Goal: Information Seeking & Learning: Understand process/instructions

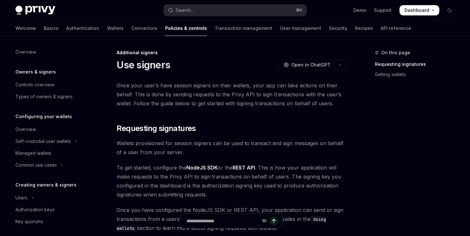
scroll to position [214, 0]
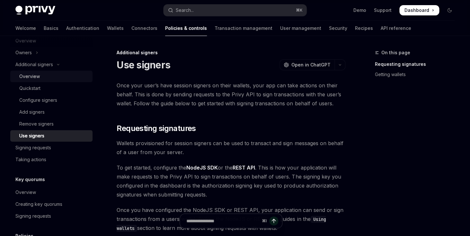
click at [51, 79] on div "Overview" at bounding box center [53, 77] width 69 height 8
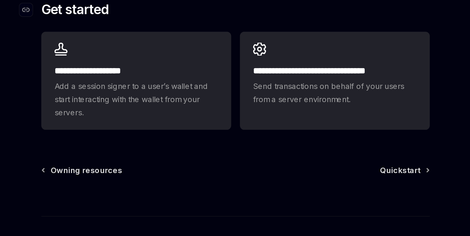
scroll to position [178, 0]
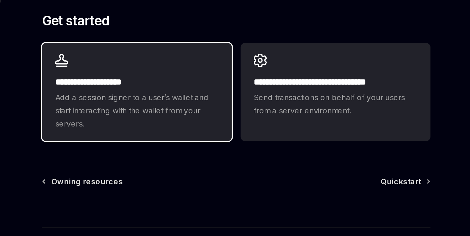
click at [208, 148] on span "Add a session signer to a user’s wallet and start interacting with the wallet f…" at bounding box center [172, 144] width 96 height 23
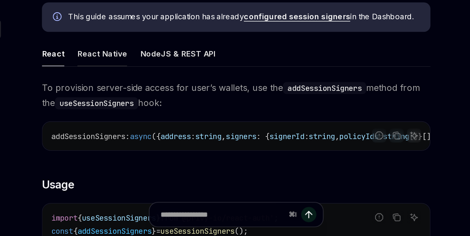
click at [150, 125] on div "React Native" at bounding box center [151, 126] width 29 height 15
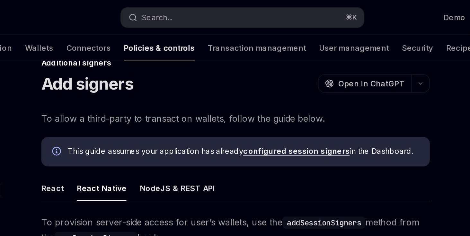
scroll to position [12, 0]
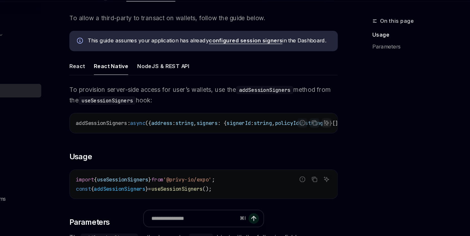
scroll to position [57, 0]
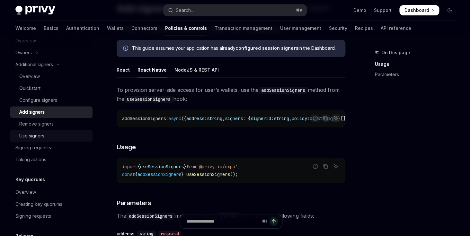
click at [55, 136] on div "Use signers" at bounding box center [53, 136] width 69 height 8
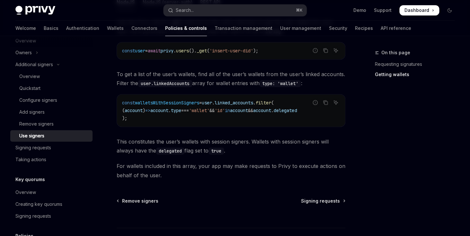
scroll to position [297, 0]
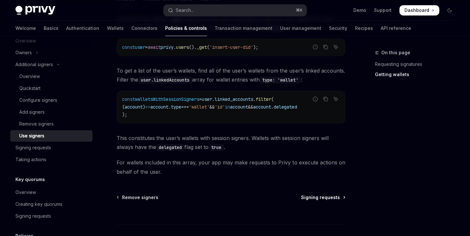
click at [328, 198] on span "Signing requests" at bounding box center [320, 197] width 39 height 6
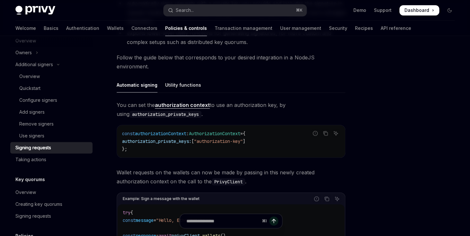
scroll to position [380, 0]
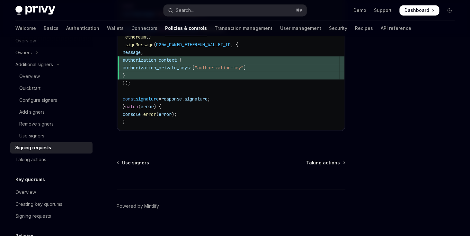
click at [333, 166] on div "⌘ I" at bounding box center [231, 178] width 229 height 24
click at [333, 159] on span "Taking actions" at bounding box center [323, 162] width 34 height 6
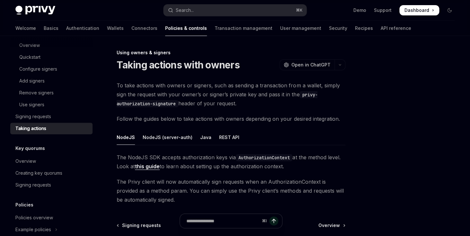
click at [415, 14] on span at bounding box center [419, 10] width 40 height 10
click at [51, 118] on div "Signing requests" at bounding box center [33, 117] width 36 height 8
click at [51, 108] on div "Use signers" at bounding box center [53, 105] width 69 height 8
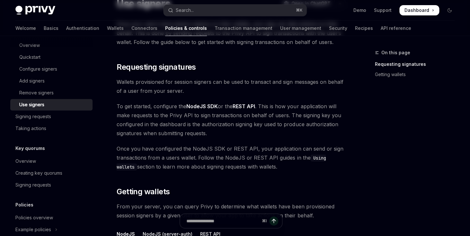
scroll to position [64, 0]
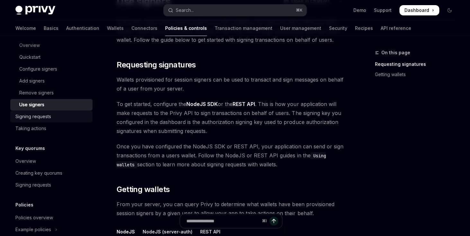
click at [60, 118] on div "Signing requests" at bounding box center [51, 117] width 73 height 8
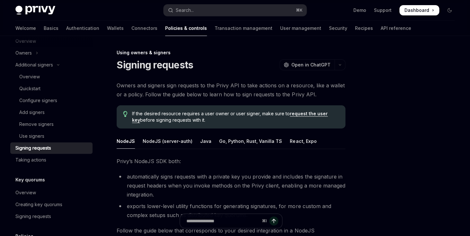
scroll to position [207, 0]
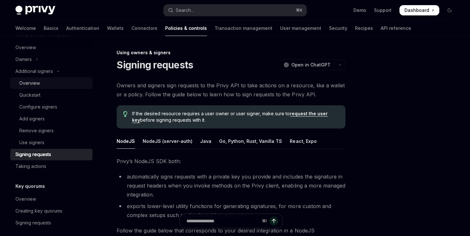
click at [39, 80] on div "Overview" at bounding box center [29, 83] width 21 height 8
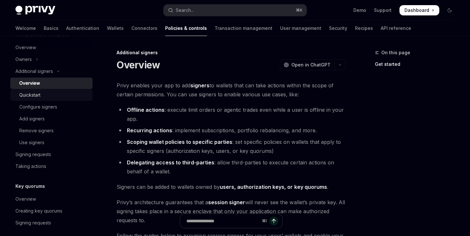
click at [48, 92] on div "Quickstart" at bounding box center [53, 95] width 69 height 8
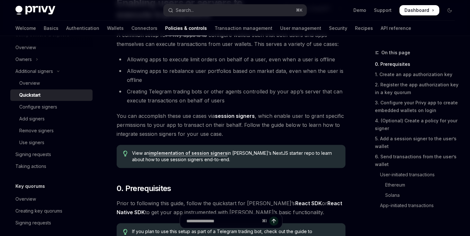
scroll to position [65, 0]
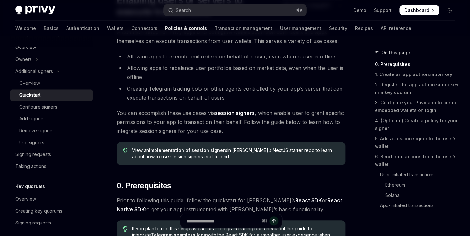
click at [62, 113] on ul "Overview Quickstart Configure signers Add signers Remove signers Use signers" at bounding box center [51, 112] width 82 height 71
click at [62, 106] on div "Configure signers" at bounding box center [53, 107] width 69 height 8
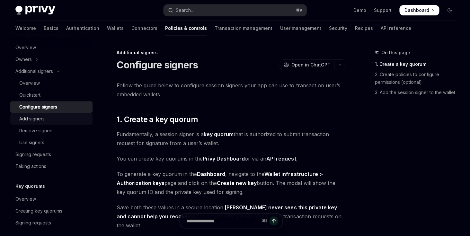
click at [55, 122] on div "Add signers" at bounding box center [53, 119] width 69 height 8
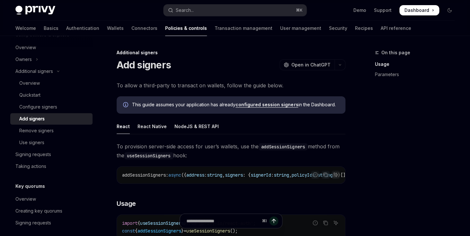
click at [274, 109] on div "This guide assumes your application has already configured session signers in t…" at bounding box center [231, 104] width 229 height 17
click at [276, 108] on link "configured session signers" at bounding box center [266, 105] width 63 height 6
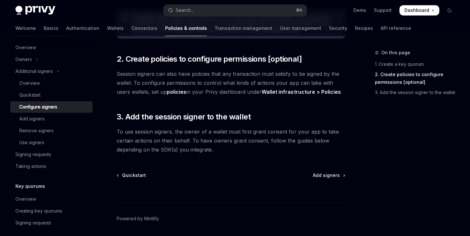
scroll to position [224, 0]
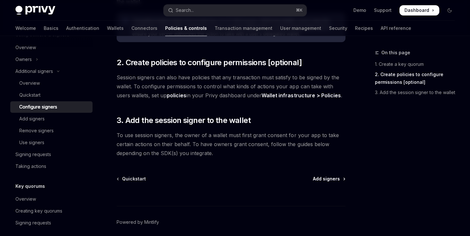
click at [325, 176] on span "Add signers" at bounding box center [326, 179] width 27 height 6
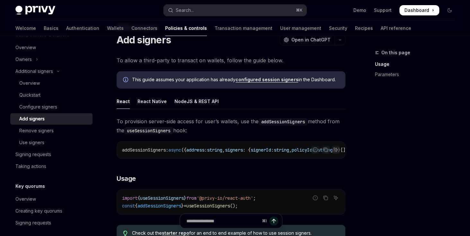
scroll to position [21, 0]
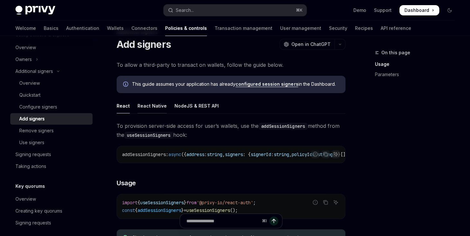
click at [149, 109] on div "React Native" at bounding box center [151, 105] width 29 height 15
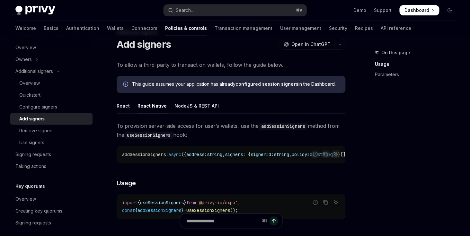
click at [123, 106] on div "React" at bounding box center [123, 105] width 13 height 15
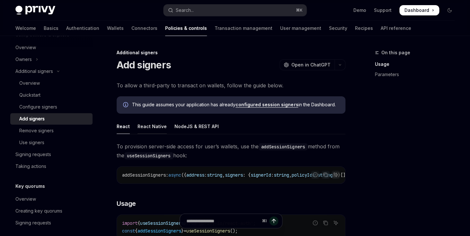
scroll to position [2, 0]
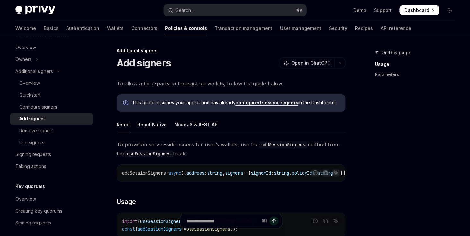
click at [262, 104] on link "configured session signers" at bounding box center [266, 103] width 63 height 6
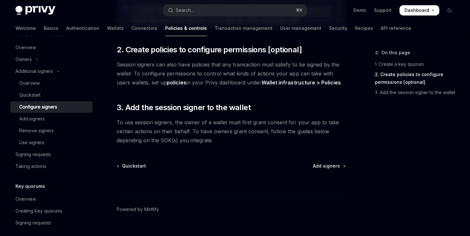
scroll to position [240, 0]
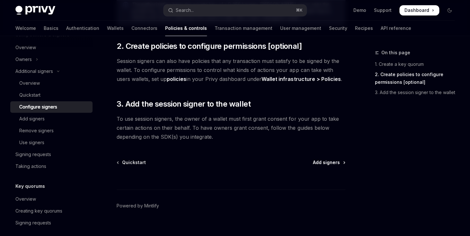
click at [327, 159] on span "Add signers" at bounding box center [326, 162] width 27 height 6
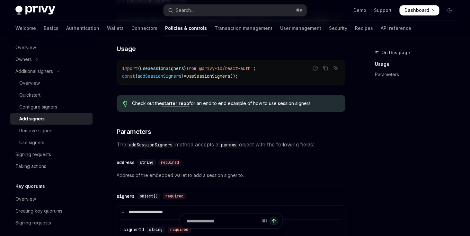
scroll to position [149, 0]
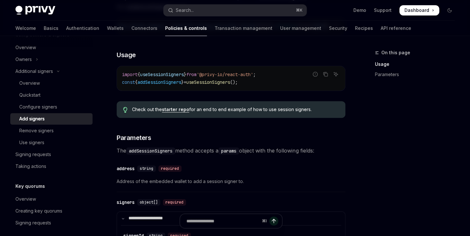
click at [178, 111] on link "starter repo" at bounding box center [175, 110] width 27 height 6
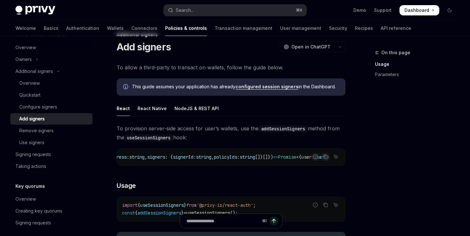
scroll to position [0, 0]
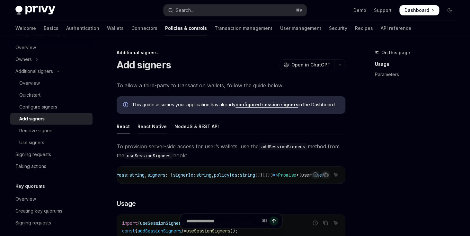
click at [157, 130] on div "React Native" at bounding box center [151, 126] width 29 height 15
type textarea "*"
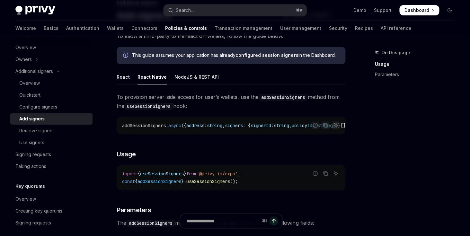
scroll to position [51, 0]
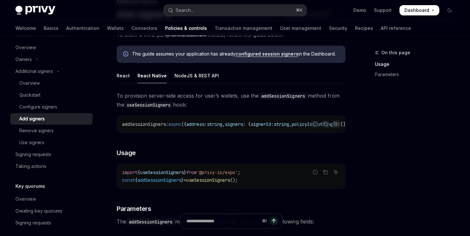
click at [209, 174] on span "'@privy-io/expo'" at bounding box center [217, 173] width 41 height 6
click at [202, 180] on span "useSessionSigners" at bounding box center [208, 180] width 44 height 6
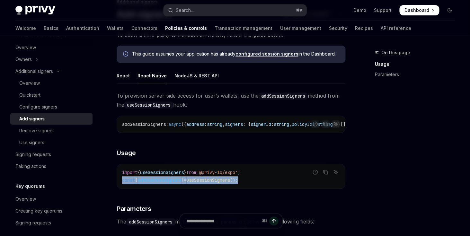
click at [202, 180] on span "useSessionSigners" at bounding box center [208, 180] width 44 height 6
click at [162, 177] on span "addSessionSigners" at bounding box center [159, 180] width 44 height 6
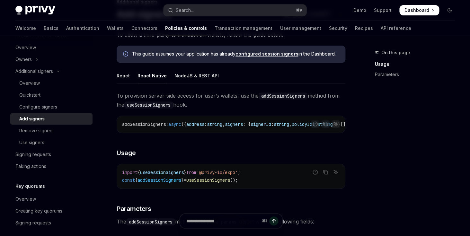
click at [162, 177] on span "addSessionSigners" at bounding box center [159, 180] width 44 height 6
copy span "addSessionSigners"
click at [200, 179] on span "useSessionSigners" at bounding box center [208, 180] width 44 height 6
click at [186, 173] on span "}" at bounding box center [185, 173] width 3 height 6
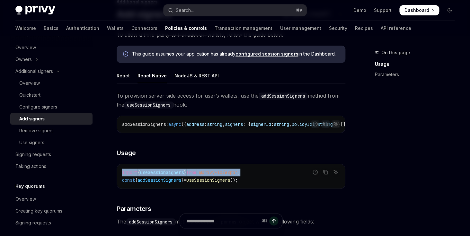
click at [186, 173] on span "}" at bounding box center [185, 173] width 3 height 6
copy span "import { useSessionSigners } from '@privy-io/expo' ;"
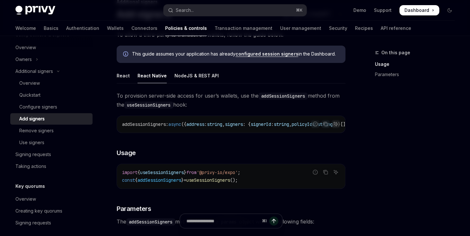
click at [179, 184] on code "import { useSessionSigners } from '@privy-io/expo' ; const { addSessionSigners …" at bounding box center [231, 176] width 218 height 15
click at [181, 182] on span "addSessionSigners" at bounding box center [159, 180] width 44 height 6
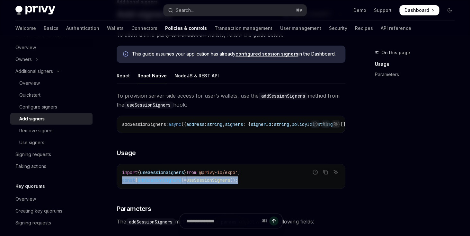
click at [181, 182] on span "addSessionSigners" at bounding box center [159, 180] width 44 height 6
copy code "const { addSessionSigners } = useSessionSigners ();"
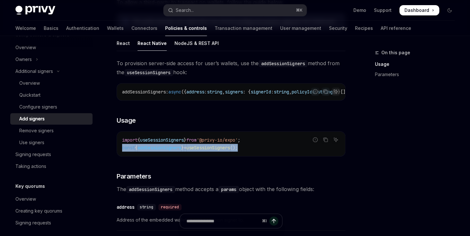
scroll to position [79, 0]
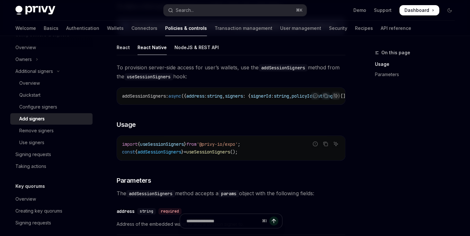
click at [184, 100] on code "addSessionSigners : async ({ address : string , signers : { signerId : string ,…" at bounding box center [278, 96] width 313 height 8
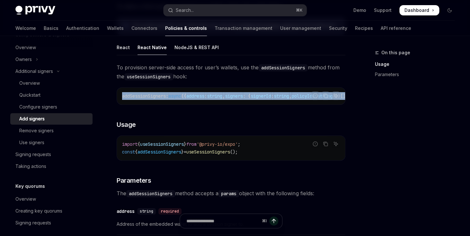
click at [184, 100] on code "addSessionSigners : async ({ address : string , signers : { signerId : string ,…" at bounding box center [278, 96] width 313 height 8
copy span "addSessionSigners : async ({ address : string , signers : { signerId : string ,…"
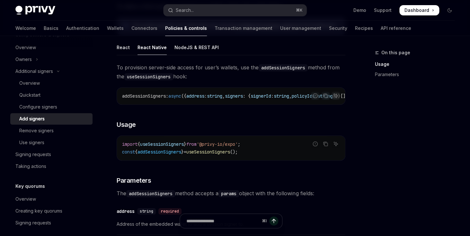
click at [194, 130] on div "**********" at bounding box center [231, 217] width 229 height 309
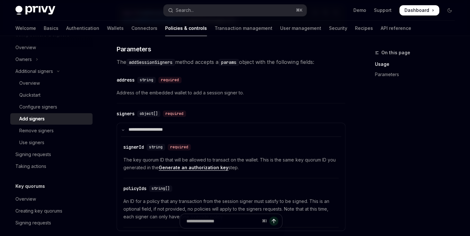
scroll to position [319, 0]
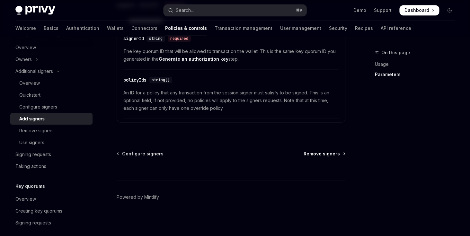
click at [324, 155] on span "Remove signers" at bounding box center [321, 153] width 36 height 6
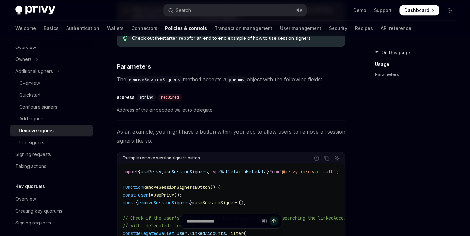
scroll to position [268, 0]
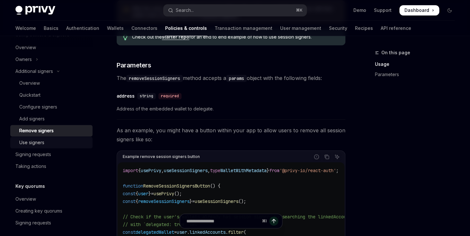
click at [40, 144] on div "Use signers" at bounding box center [31, 143] width 25 height 8
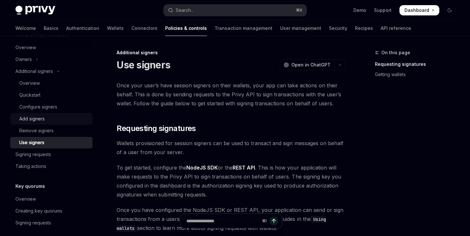
click at [43, 117] on div "Add signers" at bounding box center [31, 119] width 25 height 8
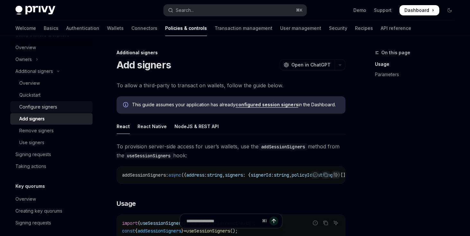
click at [54, 104] on div "Configure signers" at bounding box center [38, 107] width 38 height 8
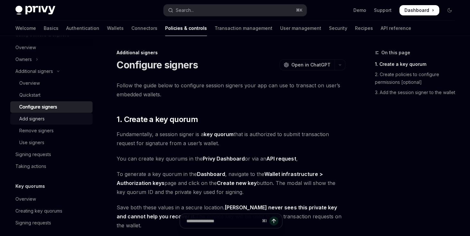
click at [49, 121] on div "Add signers" at bounding box center [53, 119] width 69 height 8
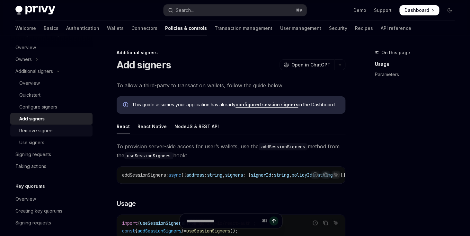
click at [55, 134] on div "Remove signers" at bounding box center [53, 131] width 69 height 8
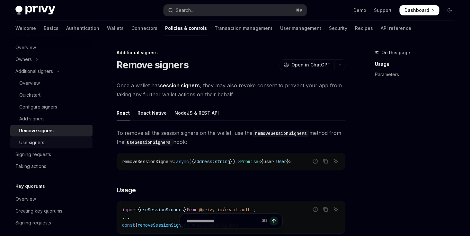
click at [53, 145] on div "Use signers" at bounding box center [53, 143] width 69 height 8
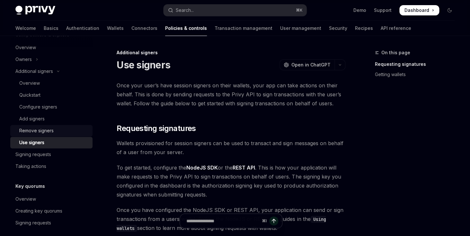
click at [53, 131] on div "Remove signers" at bounding box center [36, 131] width 34 height 8
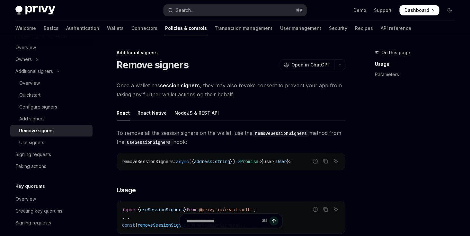
click at [53, 131] on div "Remove signers" at bounding box center [36, 131] width 34 height 8
click at [56, 122] on div "Add signers" at bounding box center [53, 119] width 69 height 8
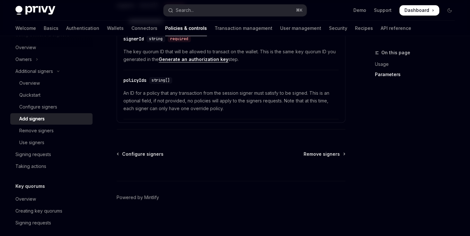
scroll to position [346, 0]
click at [51, 147] on link "Use signers" at bounding box center [51, 143] width 82 height 12
type textarea "*"
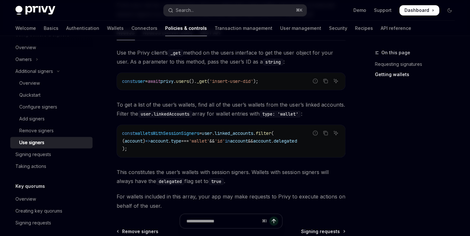
scroll to position [265, 0]
